Goal: Information Seeking & Learning: Learn about a topic

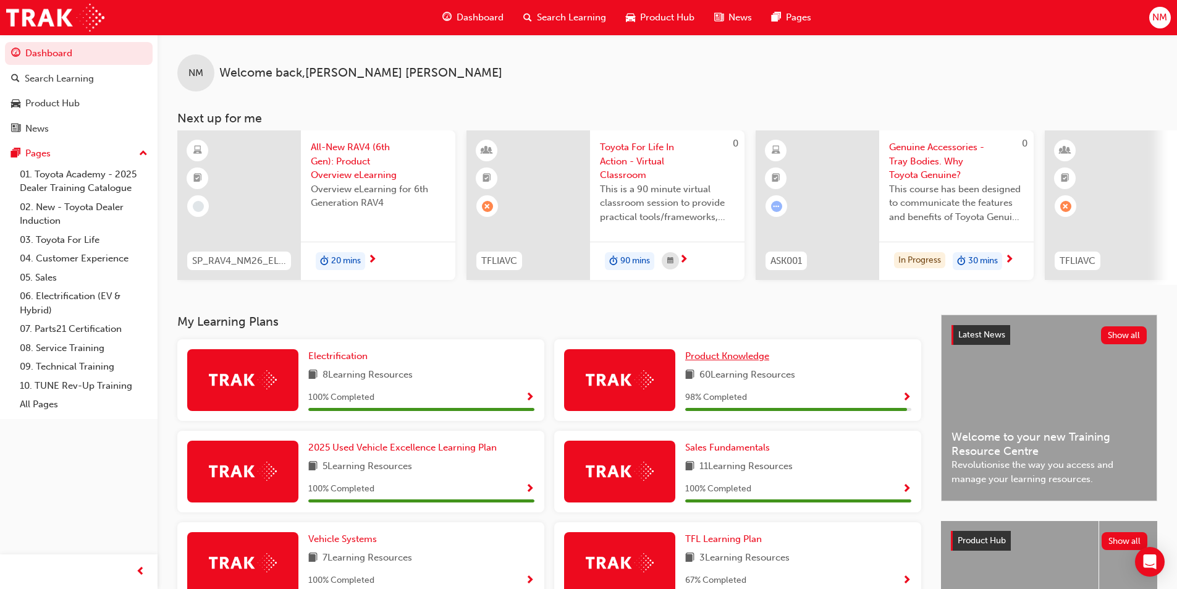
click at [728, 359] on span "Product Knowledge" at bounding box center [727, 355] width 84 height 11
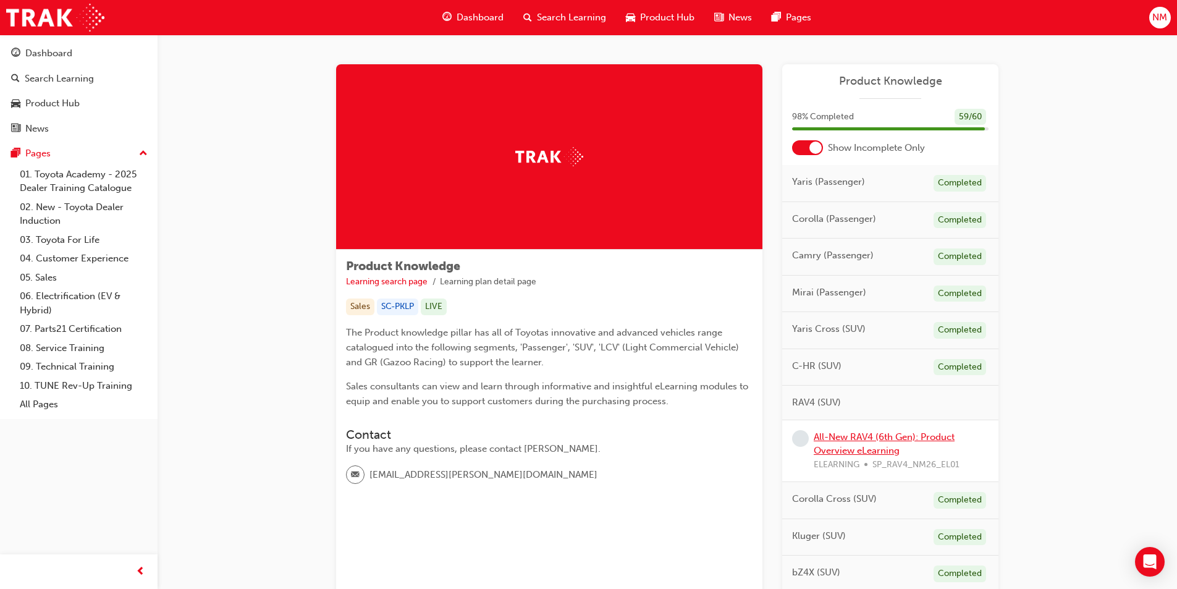
click at [847, 447] on link "All-New RAV4 (6th Gen): Product Overview eLearning" at bounding box center [884, 443] width 141 height 25
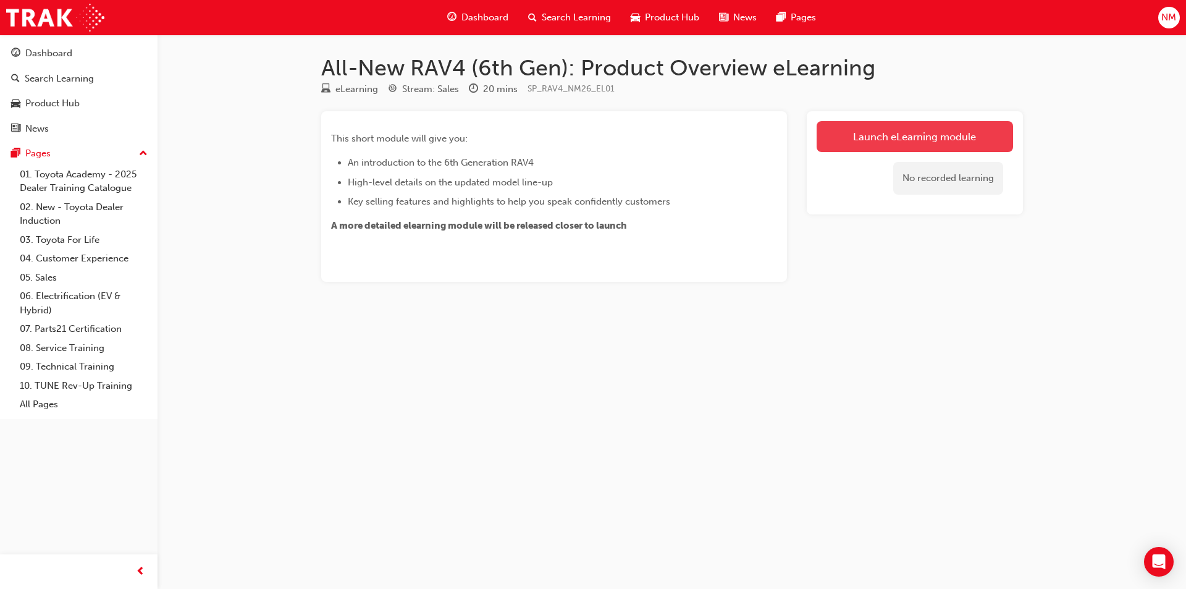
click at [906, 127] on link "Launch eLearning module" at bounding box center [915, 136] width 196 height 31
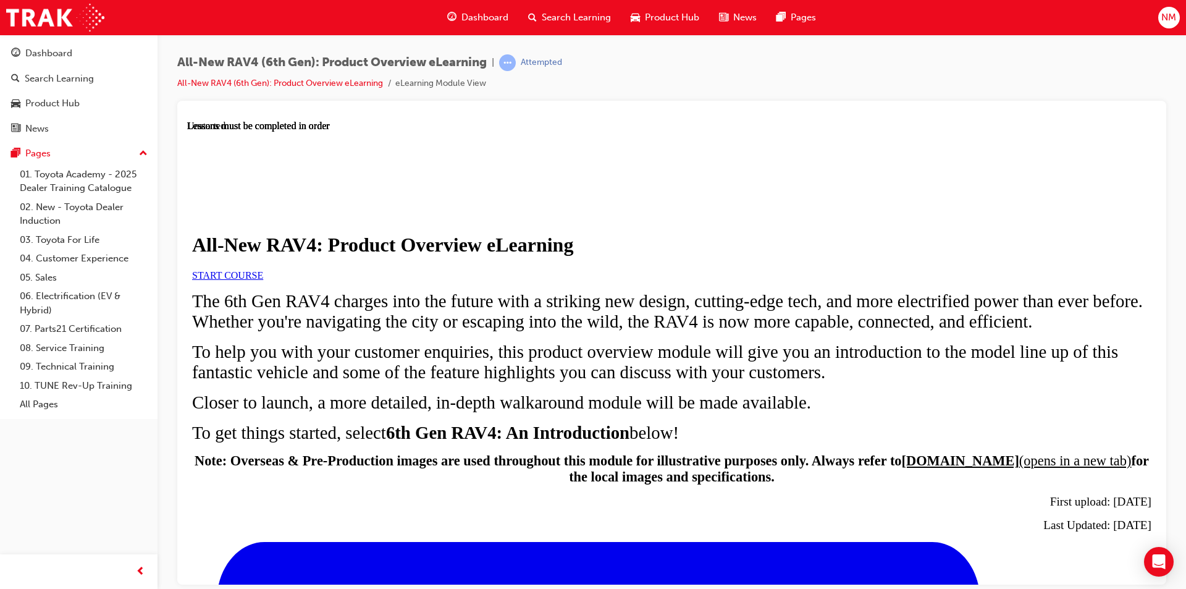
click at [263, 280] on span "START COURSE" at bounding box center [227, 274] width 71 height 11
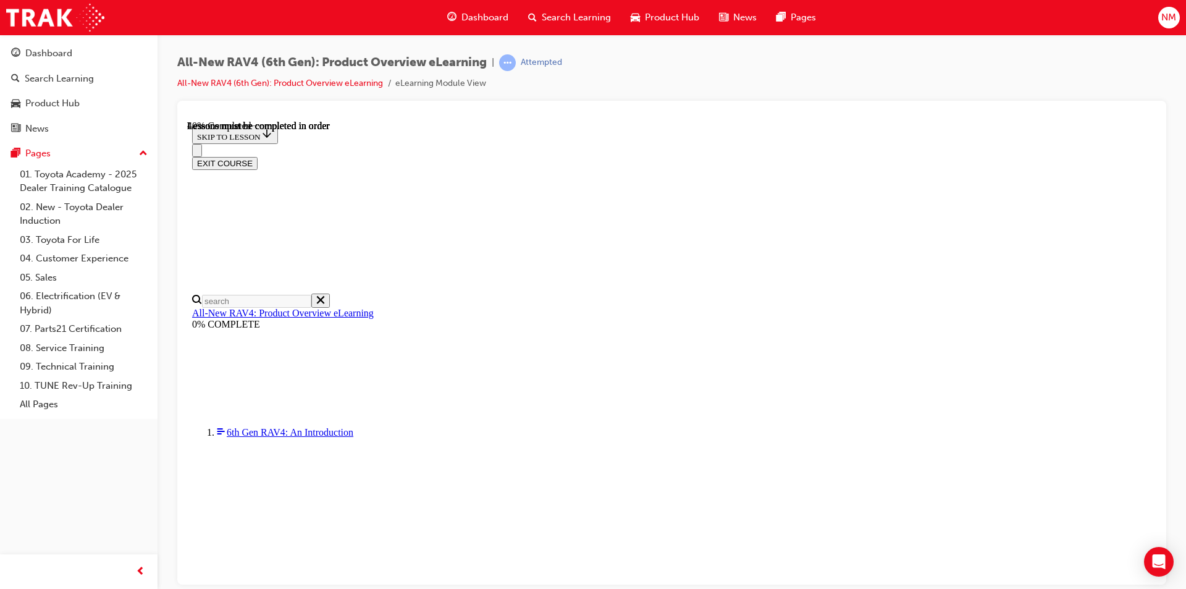
scroll to position [1032, 0]
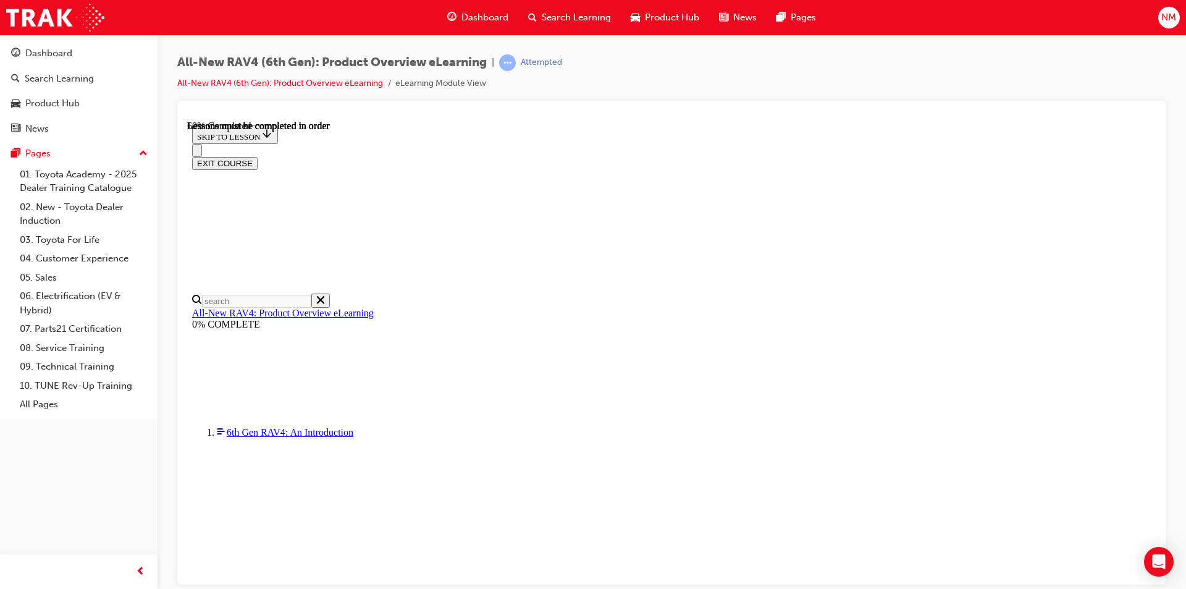
scroll to position [1217, 0]
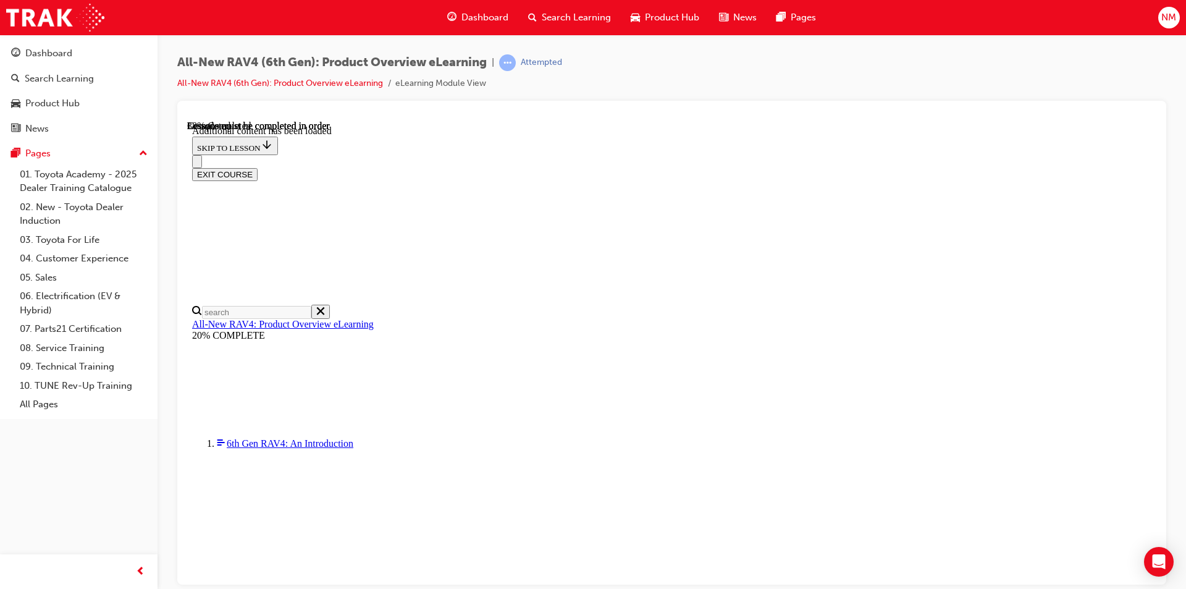
scroll to position [743, 0]
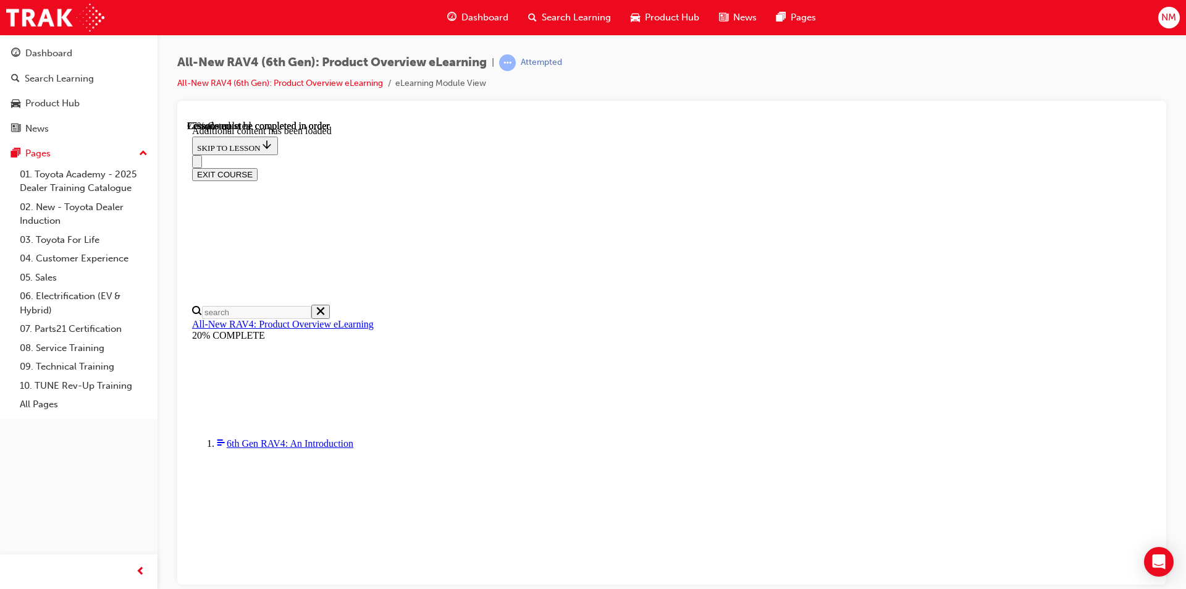
drag, startPoint x: 899, startPoint y: 286, endPoint x: 853, endPoint y: 281, distance: 46.0
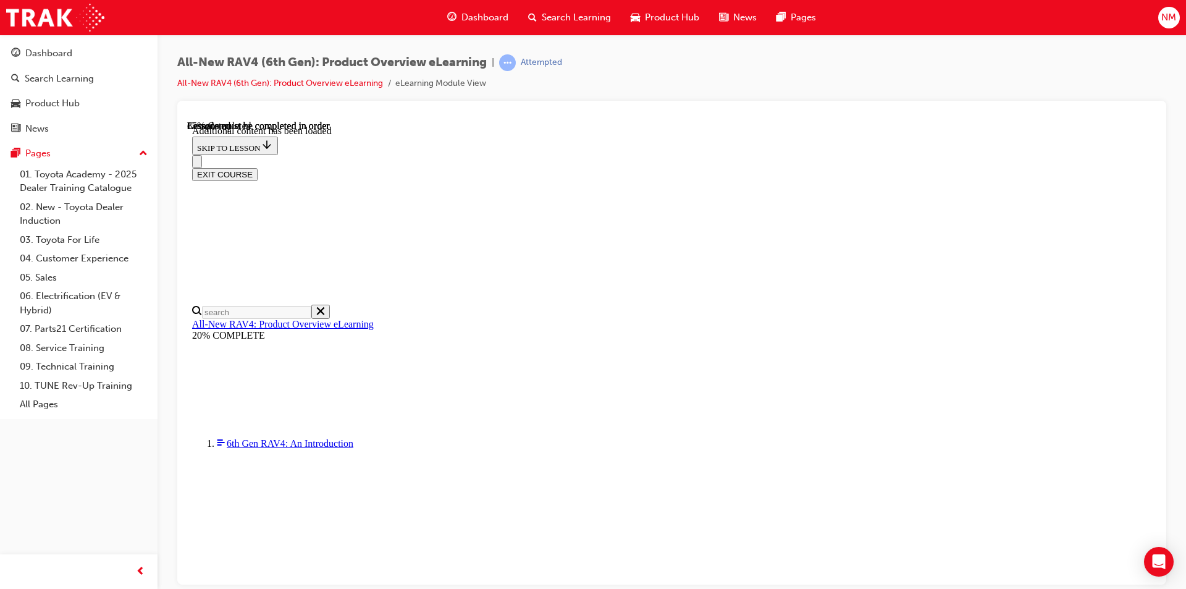
scroll to position [1753, 0]
drag, startPoint x: 674, startPoint y: 334, endPoint x: 754, endPoint y: 340, distance: 80.5
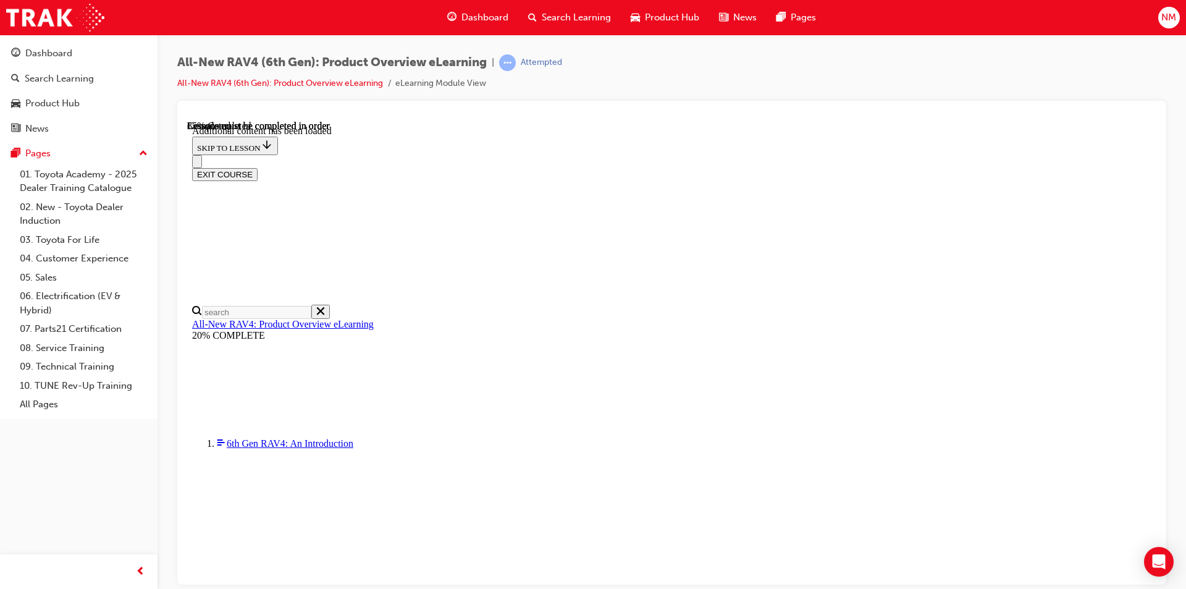
drag, startPoint x: 655, startPoint y: 281, endPoint x: 737, endPoint y: 287, distance: 82.4
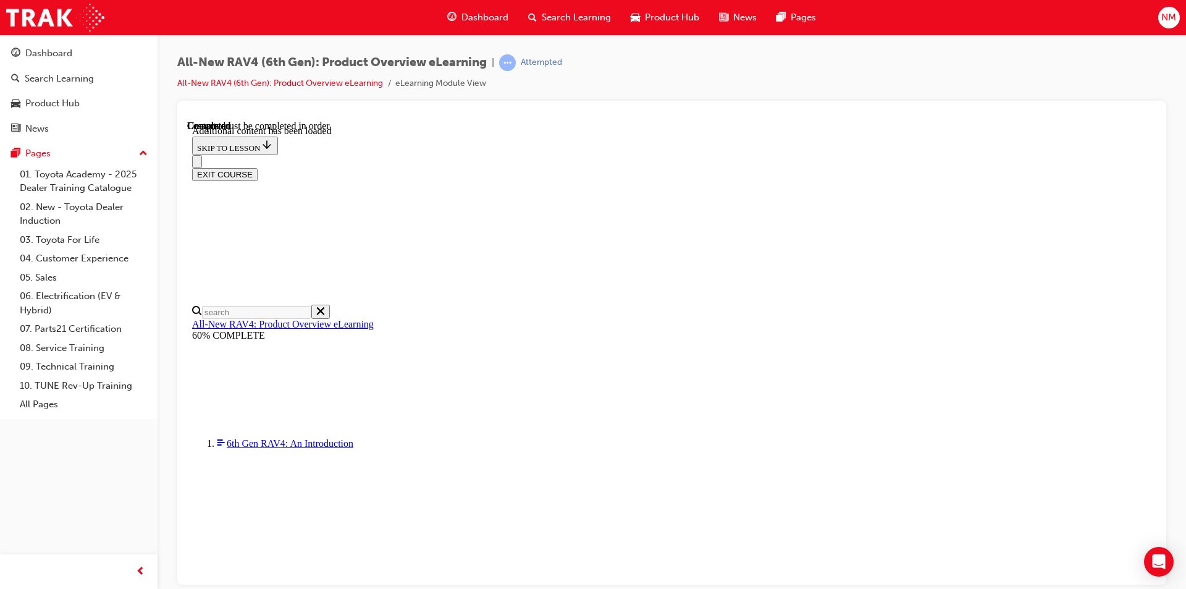
scroll to position [478, 0]
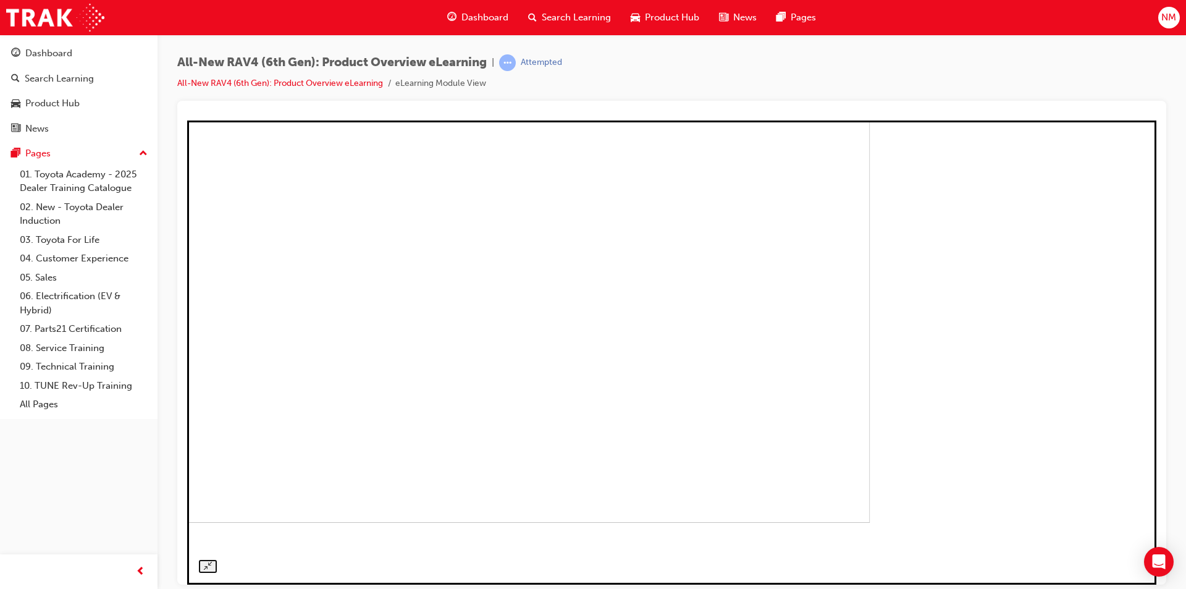
click at [579, 206] on img at bounding box center [401, 290] width 938 height 464
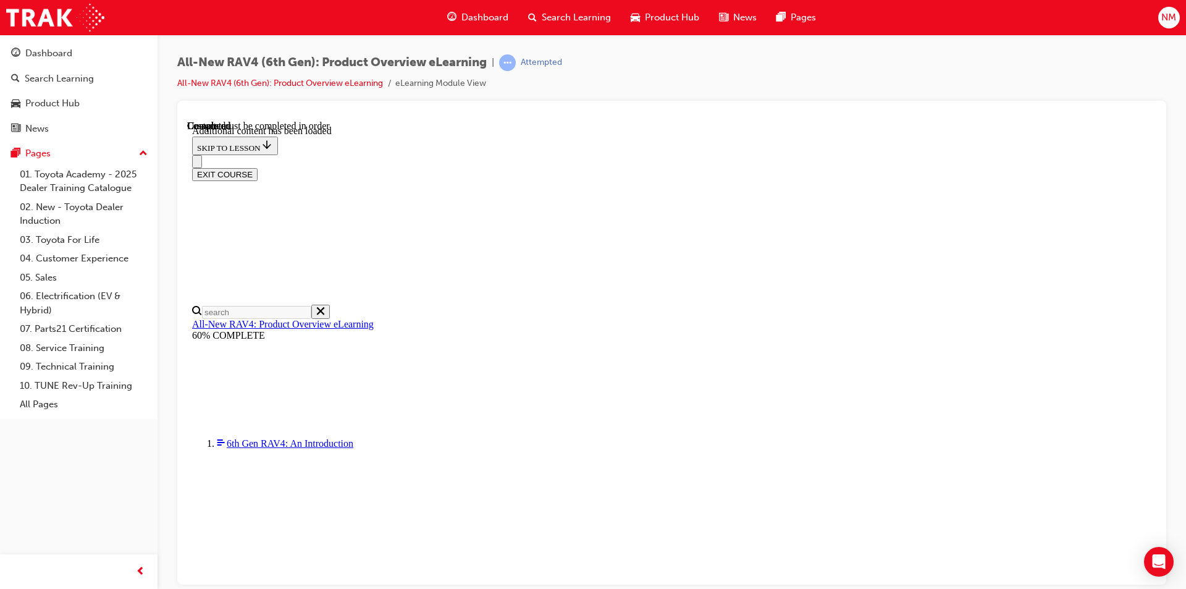
scroll to position [787, 0]
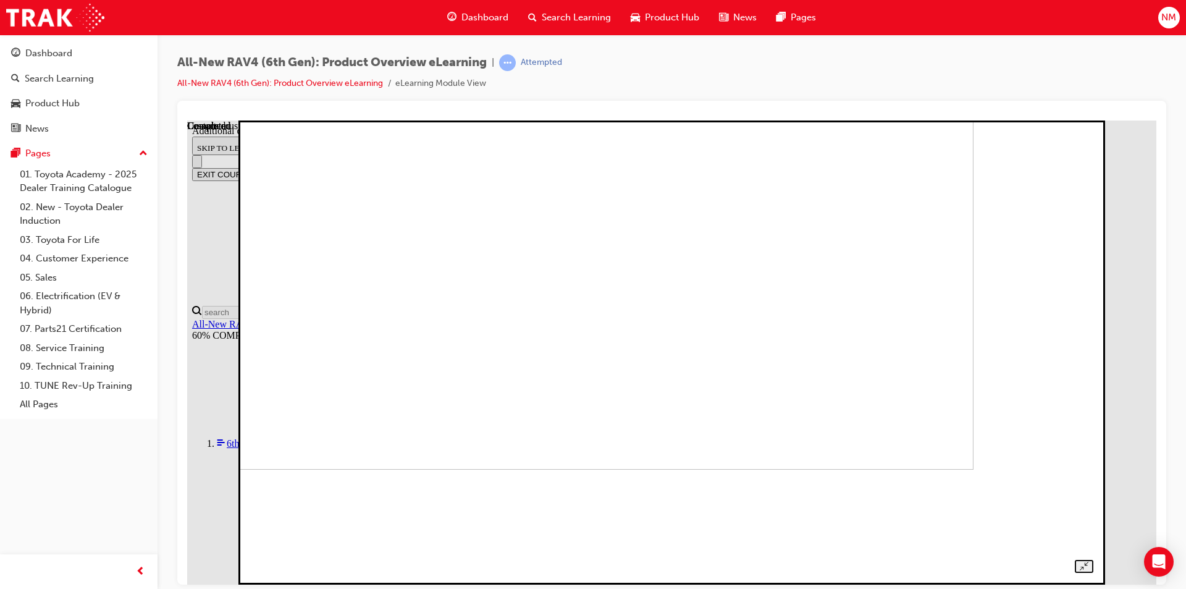
click at [506, 310] on img at bounding box center [561, 237] width 825 height 464
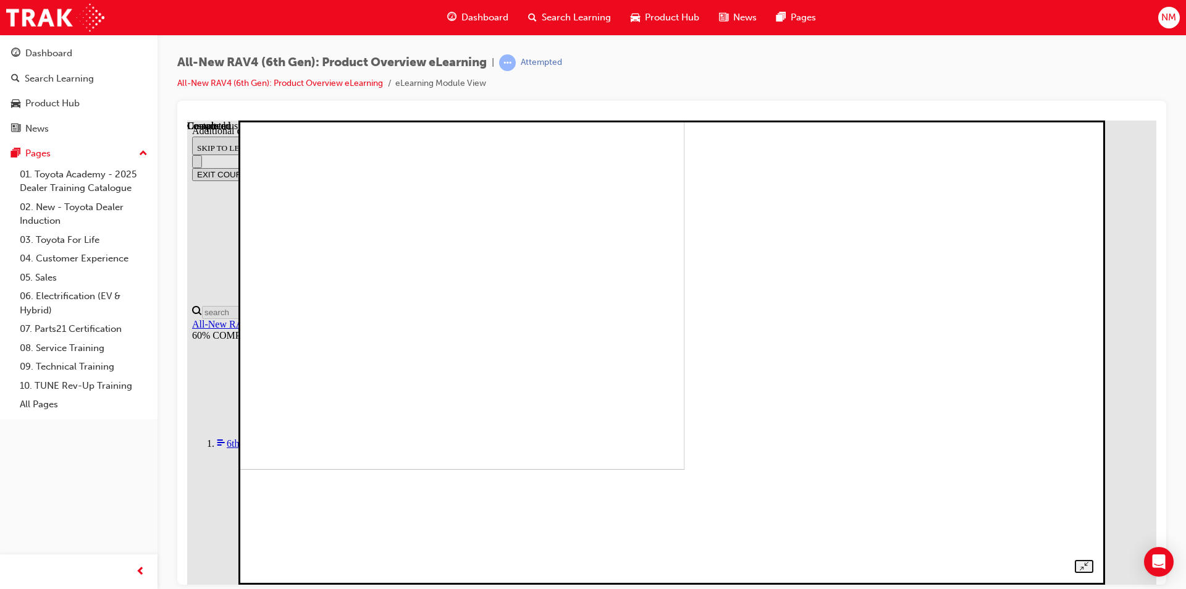
click at [685, 408] on img at bounding box center [272, 237] width 825 height 464
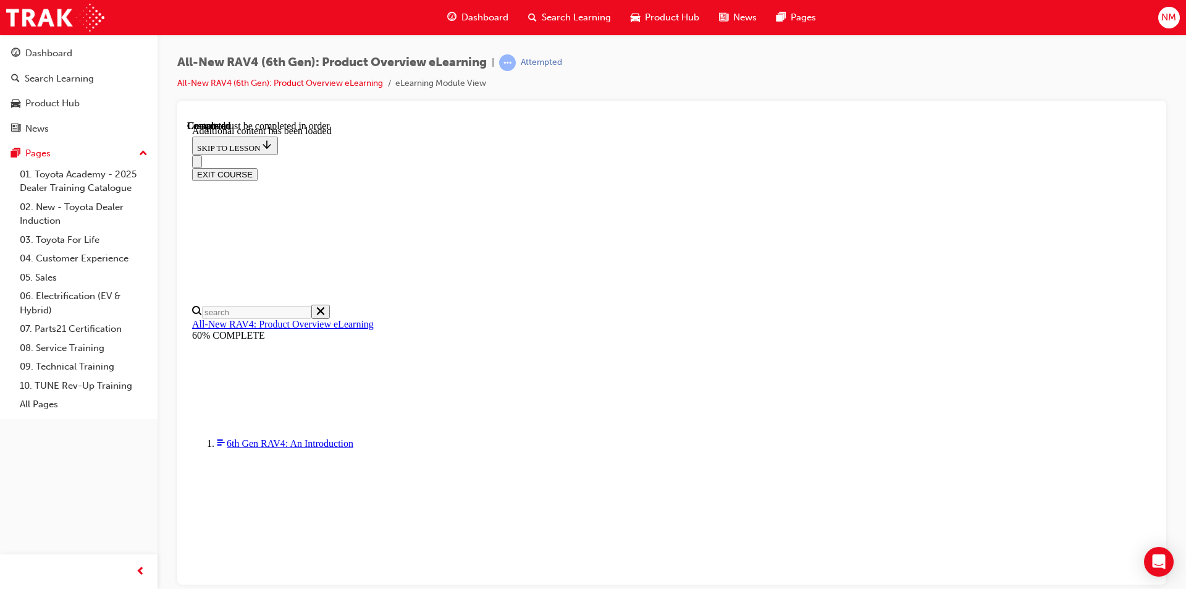
scroll to position [864, 0]
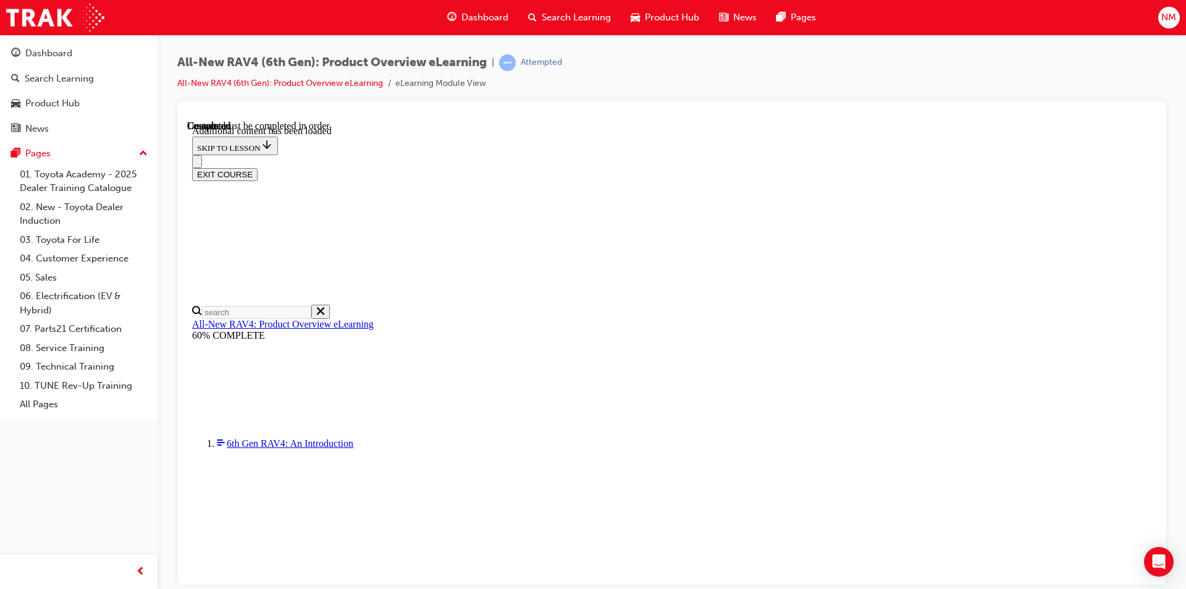
radio input "true"
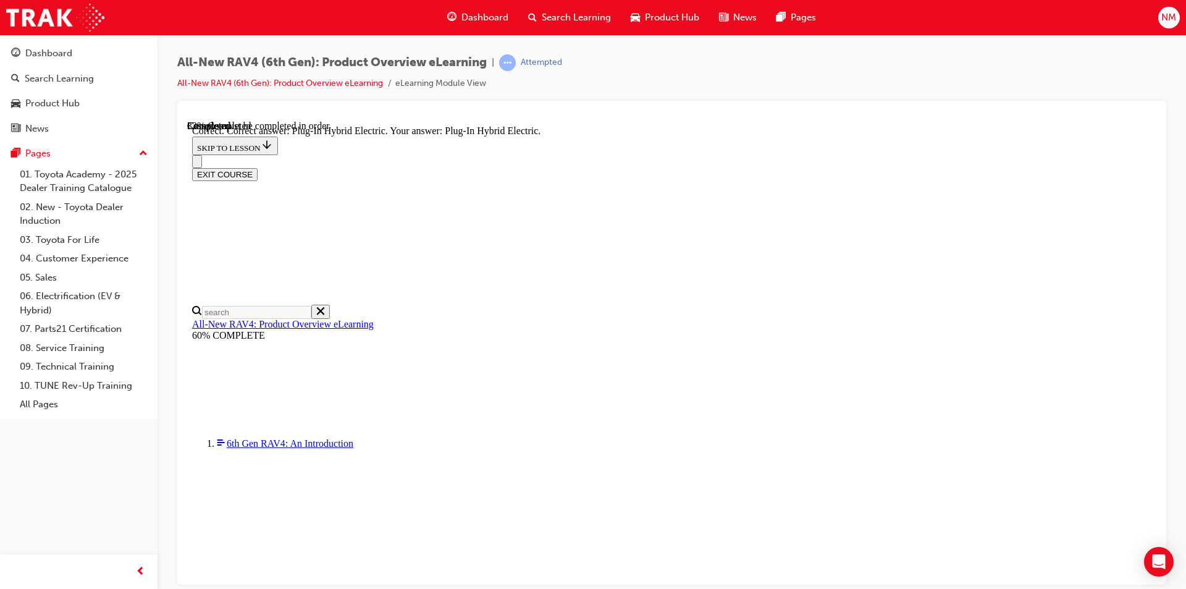
radio input "true"
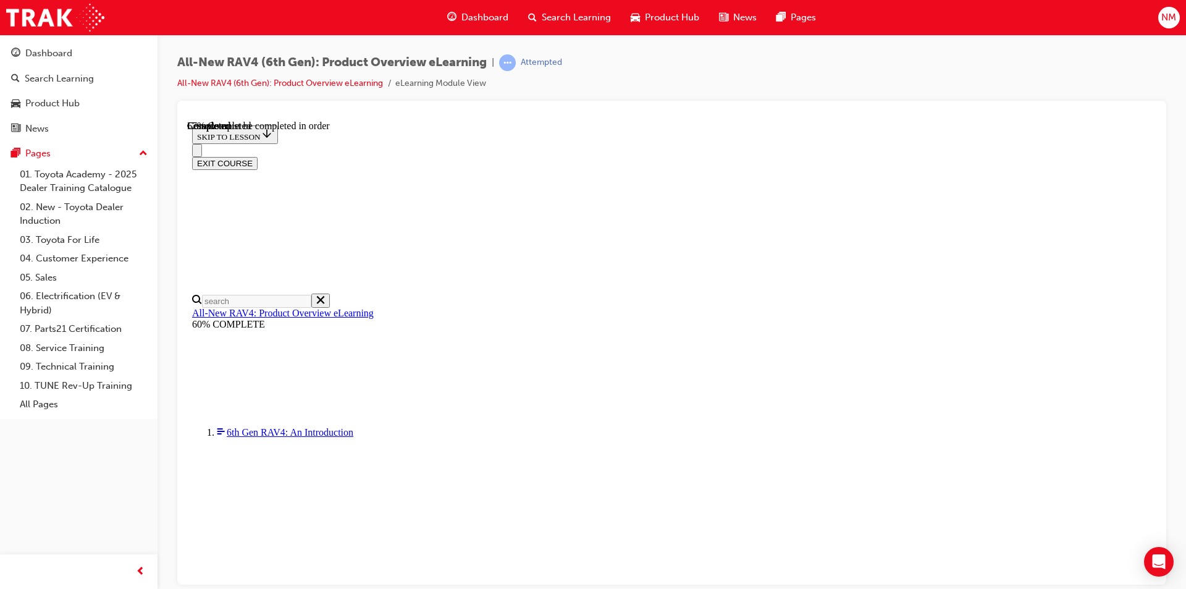
scroll to position [371, 0]
checkbox input "true"
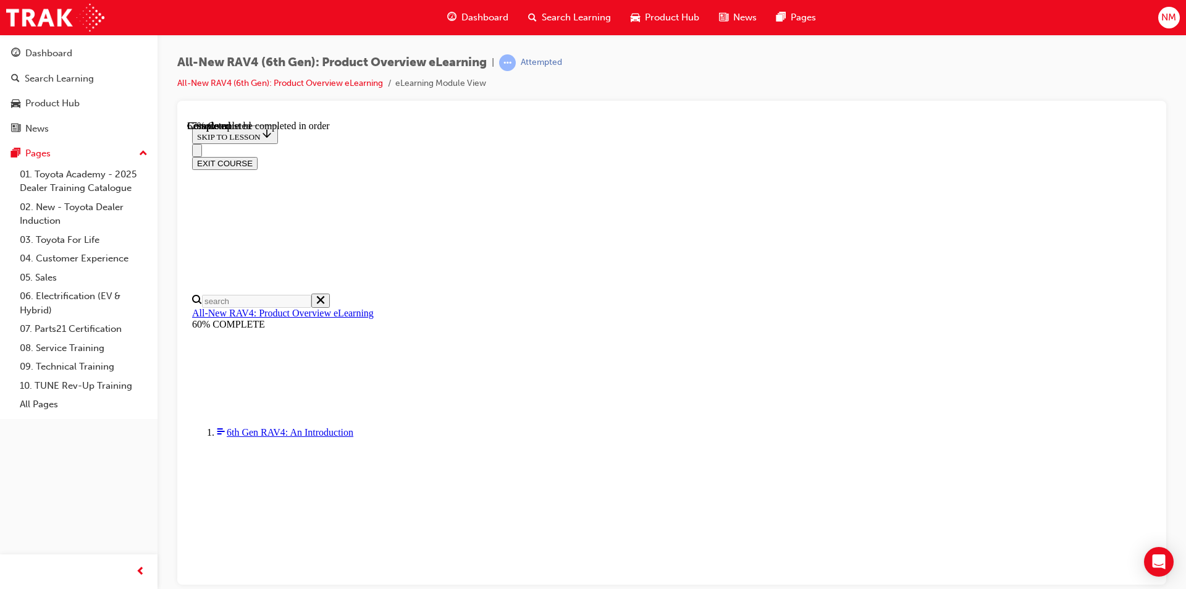
checkbox input "true"
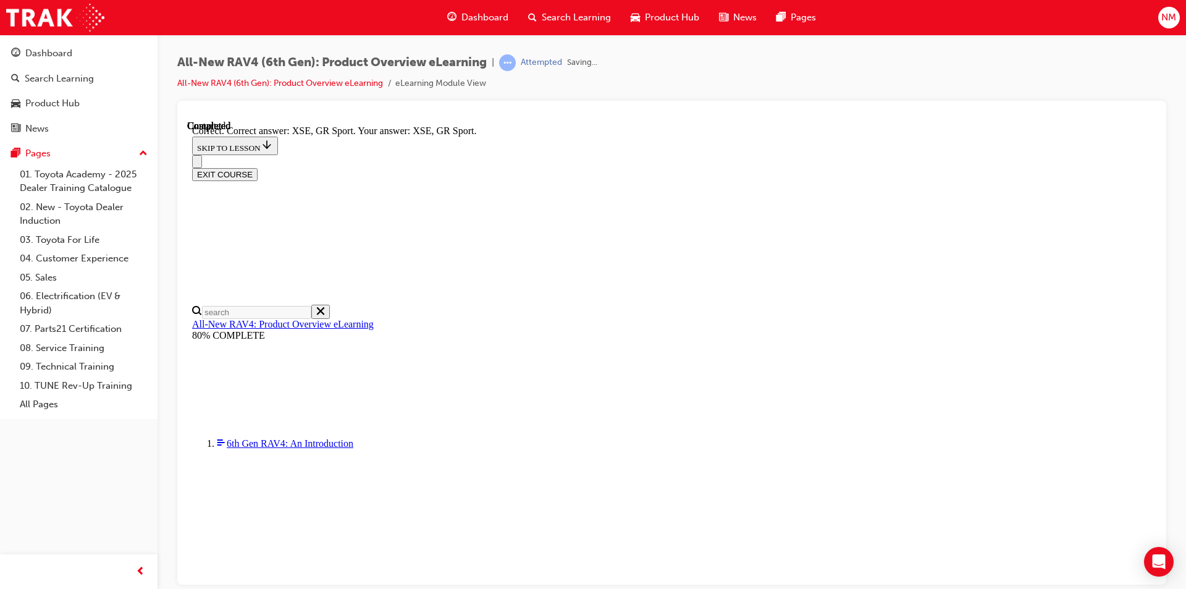
scroll to position [458, 0]
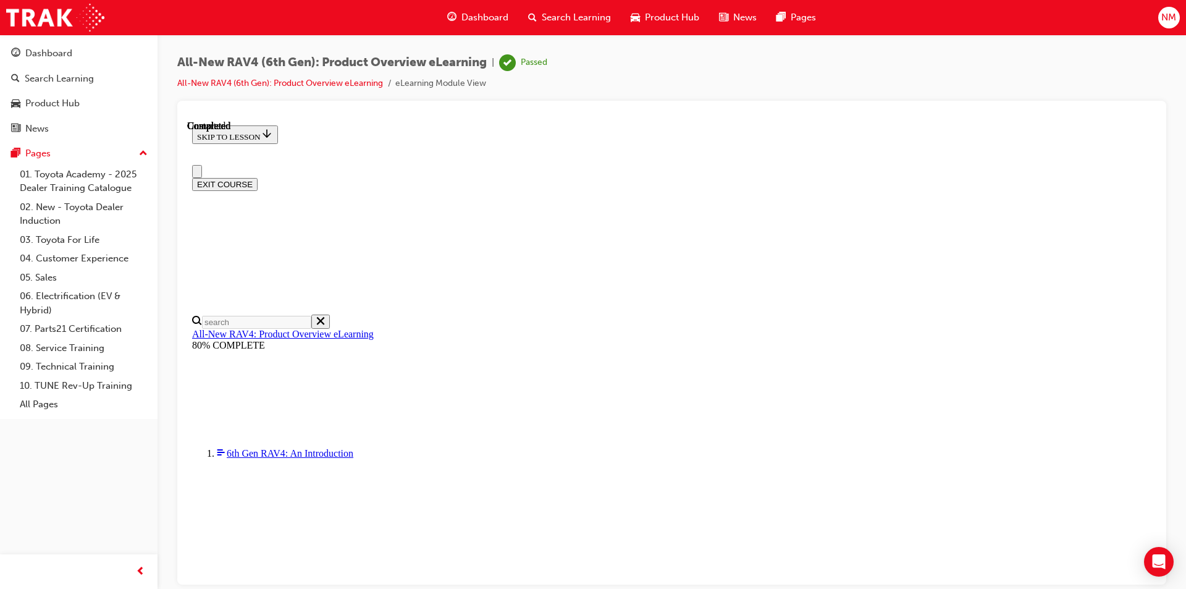
scroll to position [216, 0]
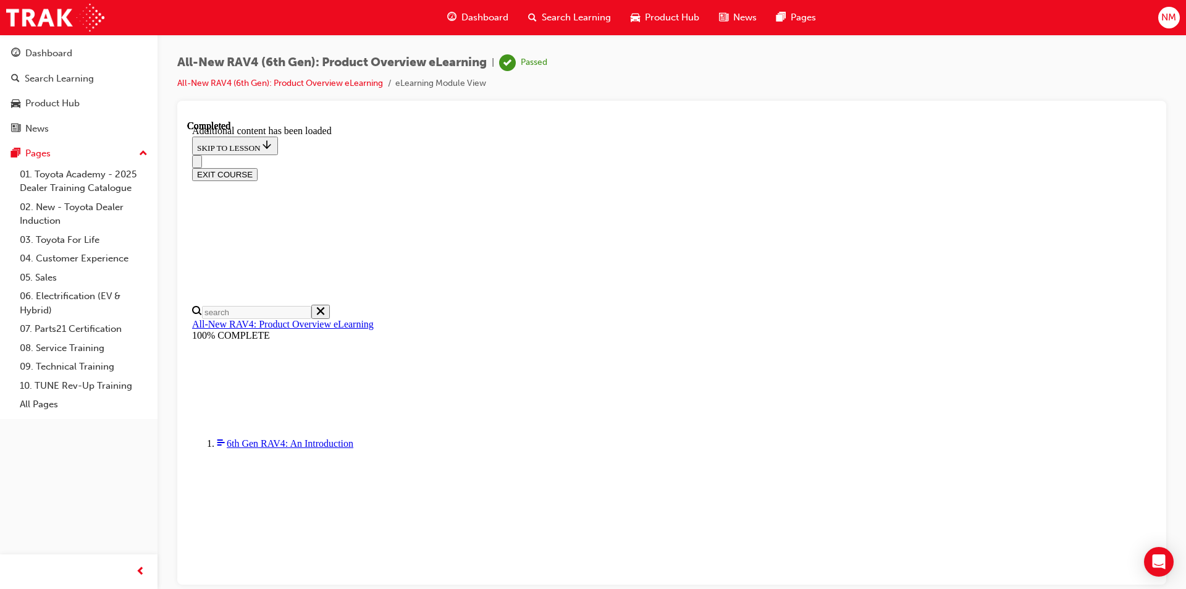
scroll to position [43, 0]
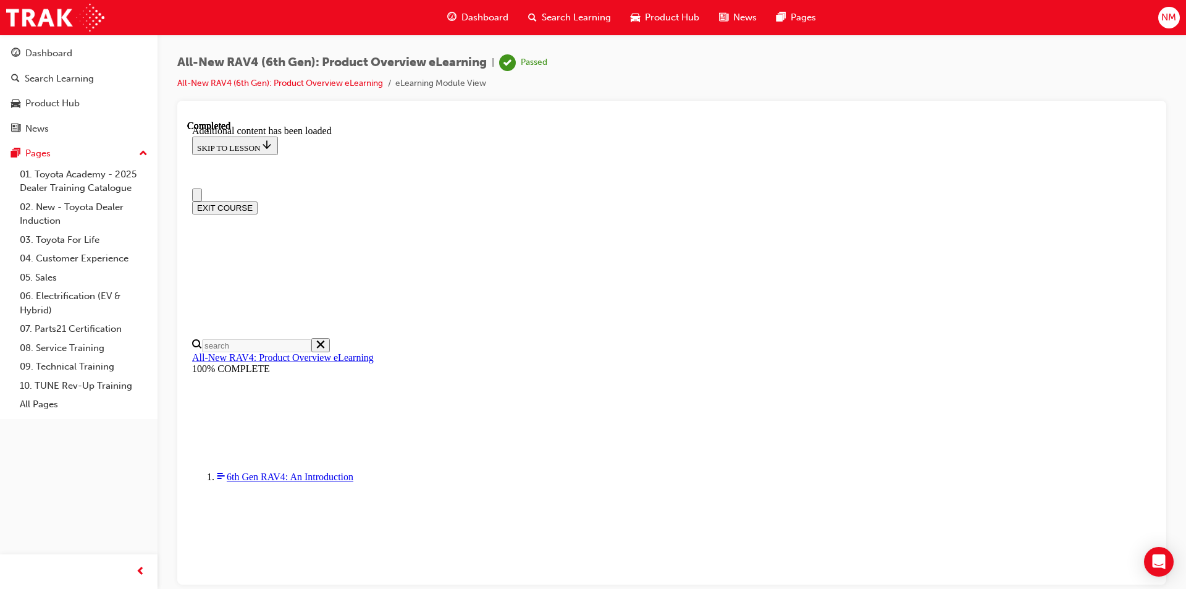
scroll to position [0, 0]
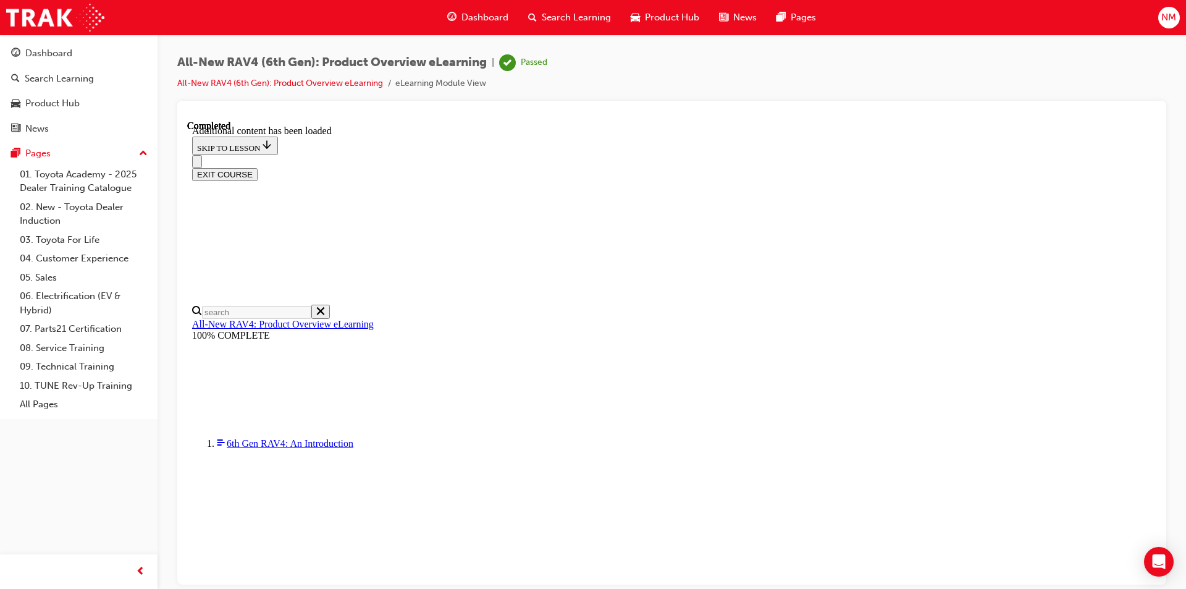
scroll to position [43, 0]
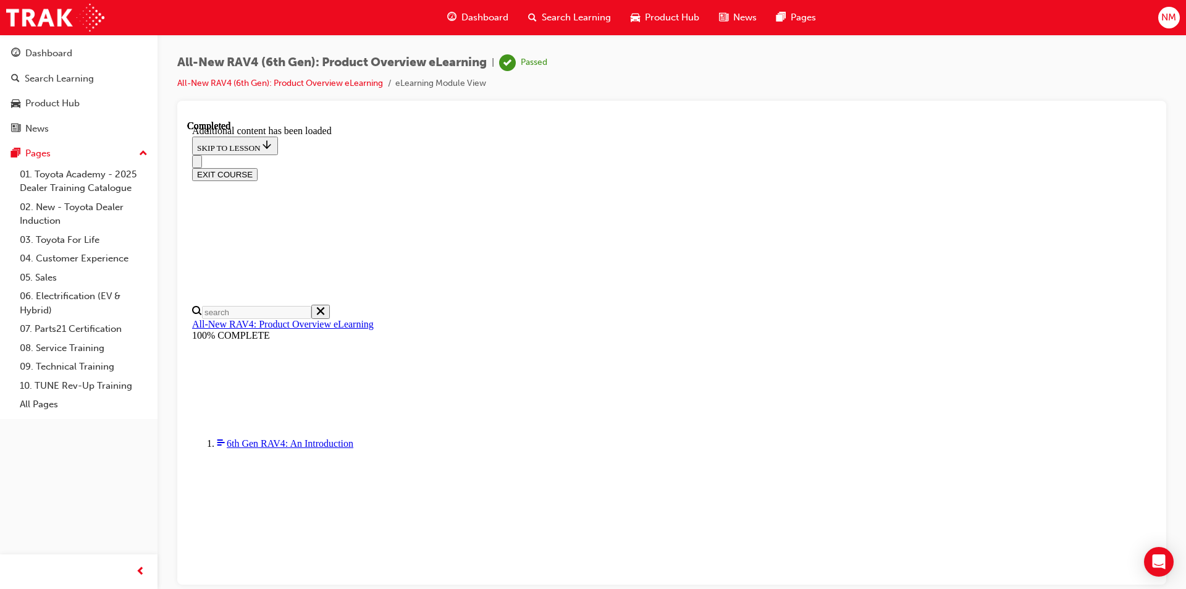
drag, startPoint x: 960, startPoint y: 239, endPoint x: 927, endPoint y: 244, distance: 33.7
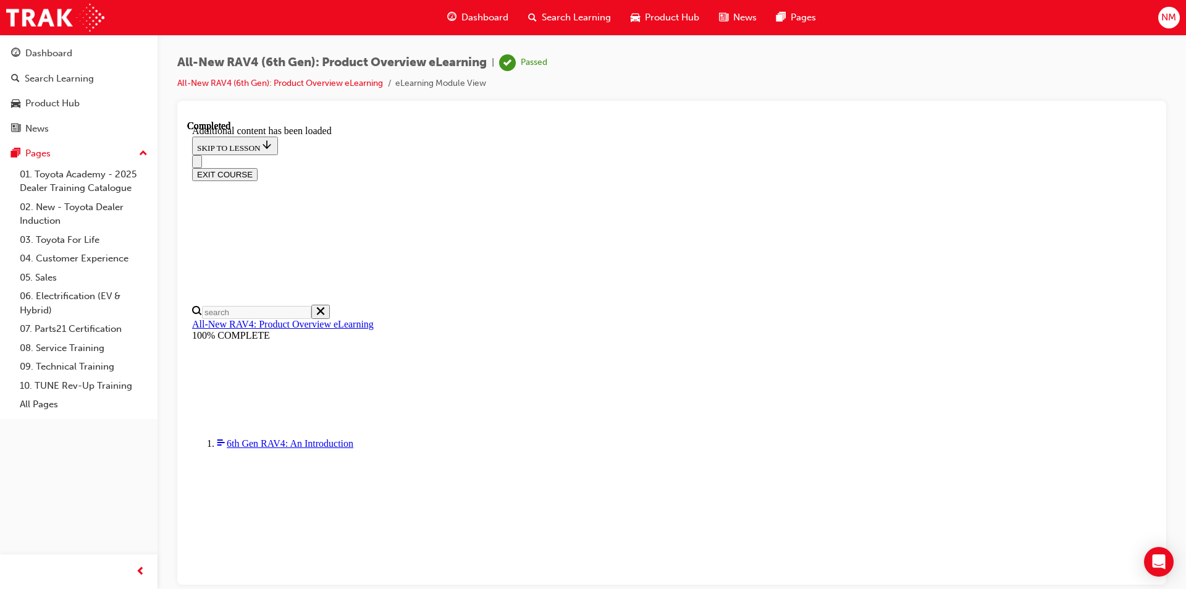
scroll to position [2245, 0]
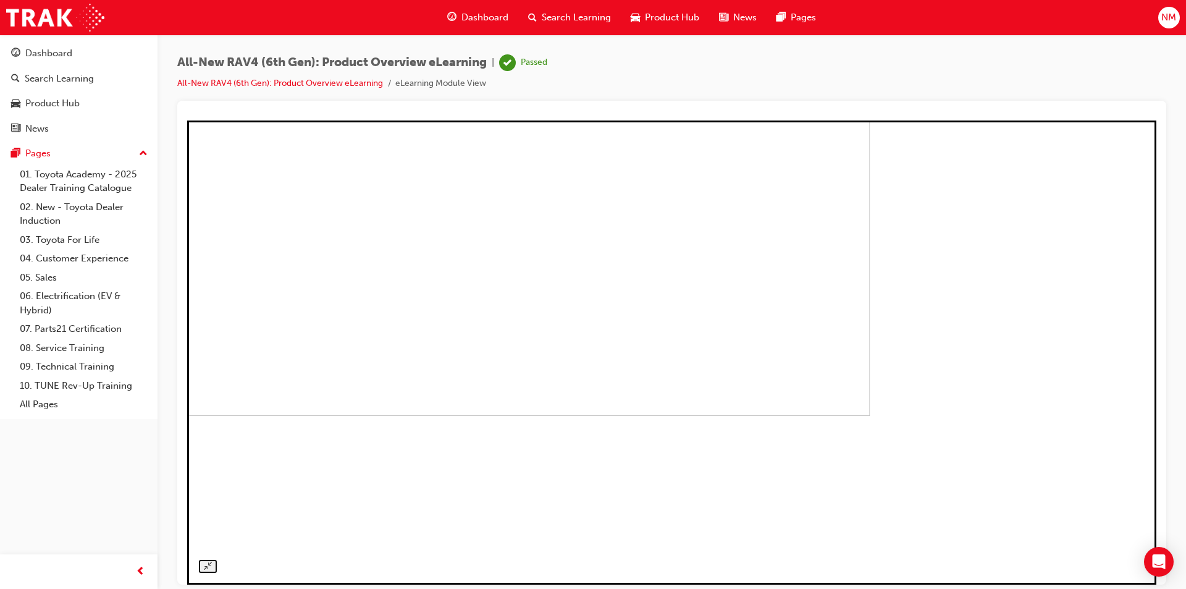
click at [821, 362] on img at bounding box center [401, 183] width 938 height 464
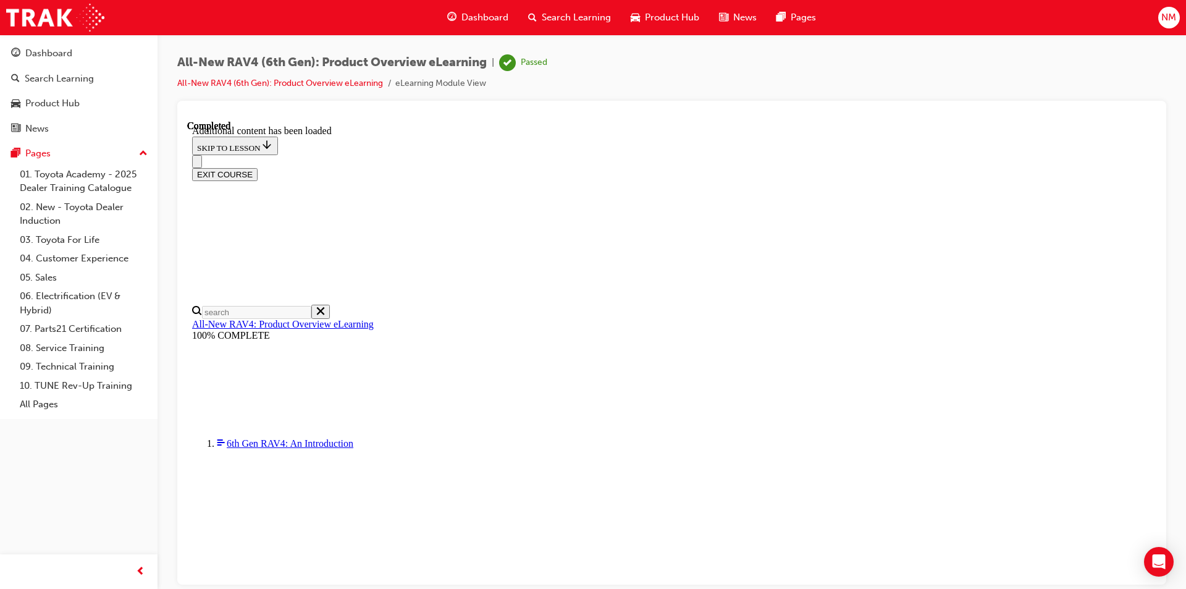
scroll to position [43, 0]
